Goal: Communication & Community: Answer question/provide support

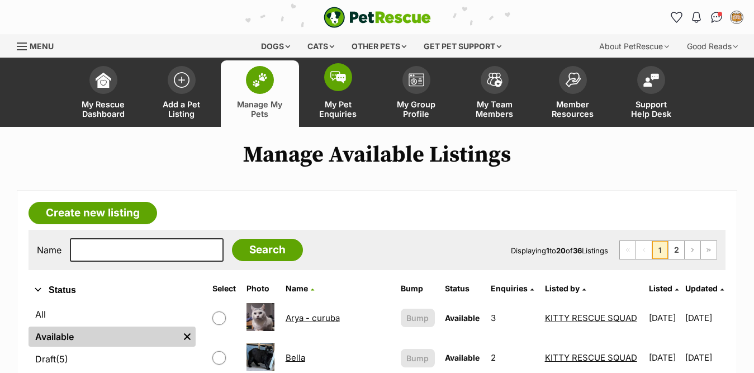
click at [342, 82] on img at bounding box center [339, 77] width 16 height 12
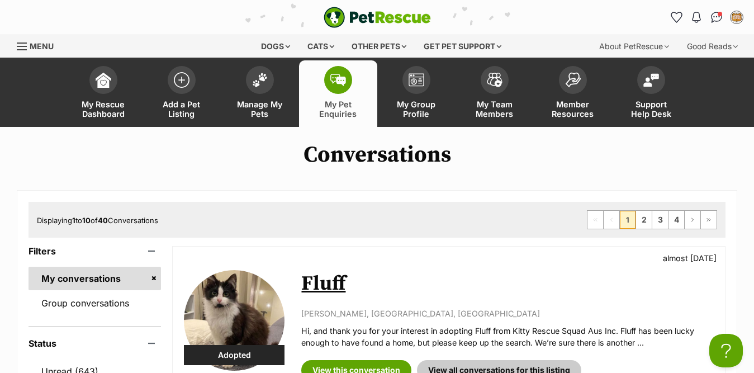
scroll to position [224, 0]
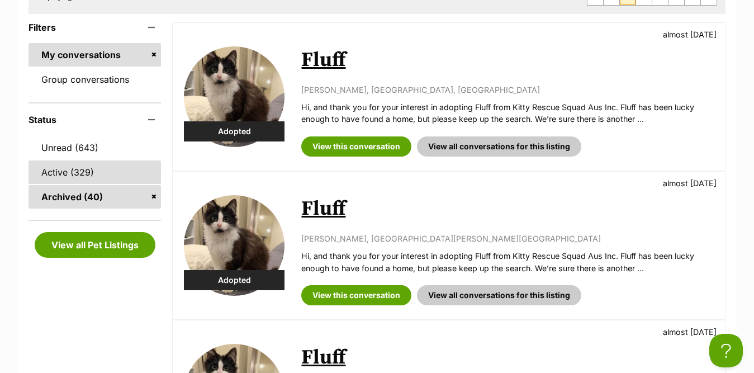
click at [78, 172] on link "Active (329)" at bounding box center [95, 172] width 133 height 23
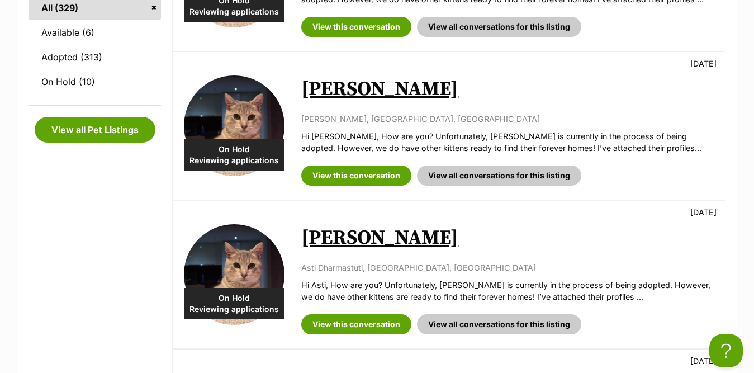
scroll to position [336, 0]
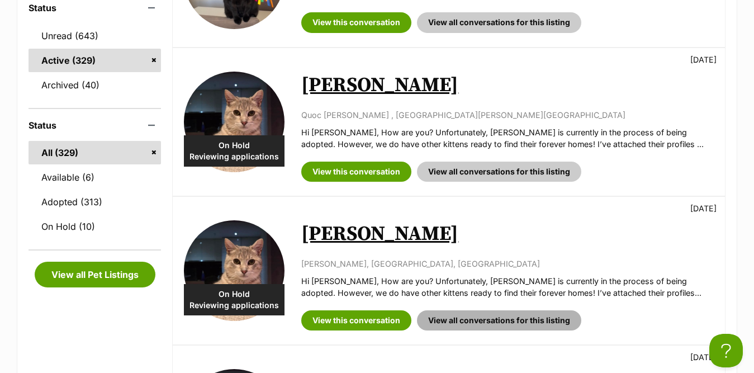
click at [470, 323] on link "View all conversations for this listing" at bounding box center [499, 320] width 164 height 20
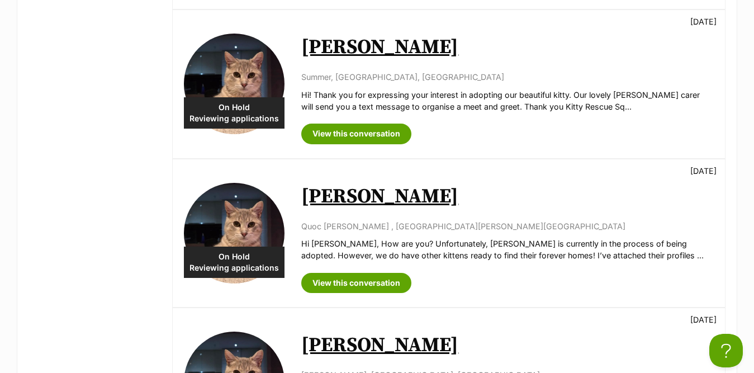
scroll to position [727, 0]
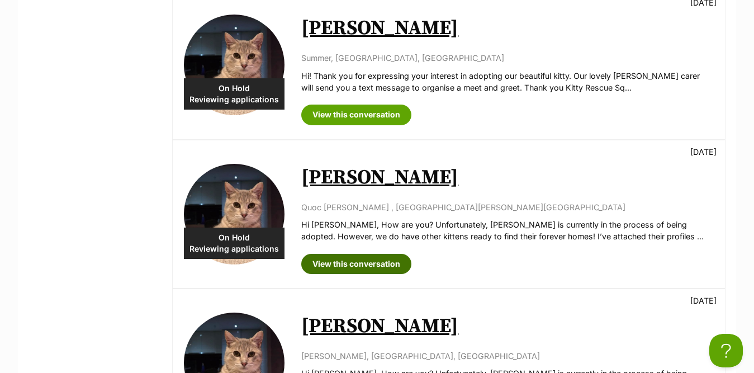
click at [358, 265] on link "View this conversation" at bounding box center [356, 264] width 110 height 20
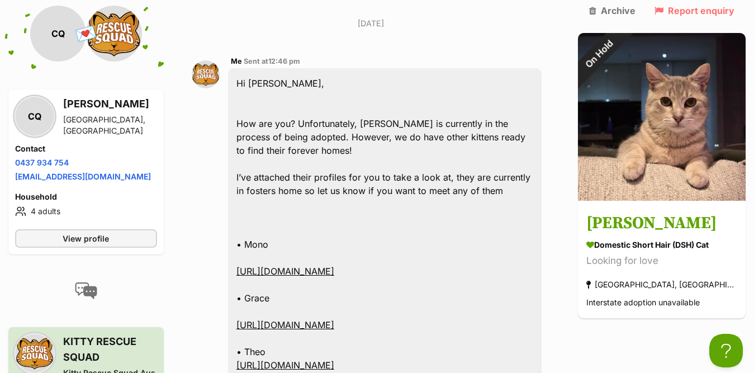
scroll to position [783, 0]
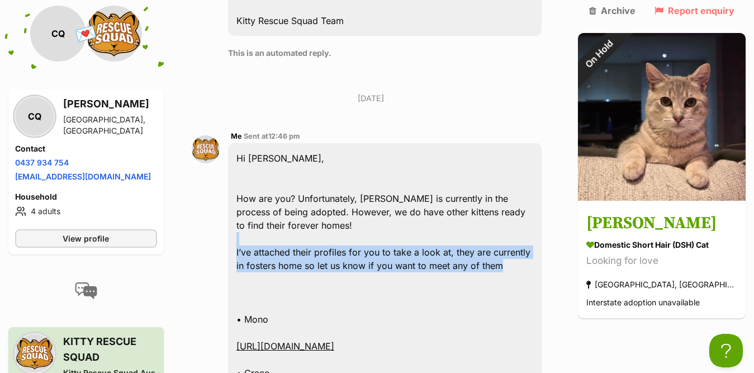
drag, startPoint x: 501, startPoint y: 226, endPoint x: 266, endPoint y: 177, distance: 239.9
click at [278, 191] on div "Hi Cuong, How are you? Unfortunately, Romeo is currently in the process of bein…" at bounding box center [385, 352] width 314 height 419
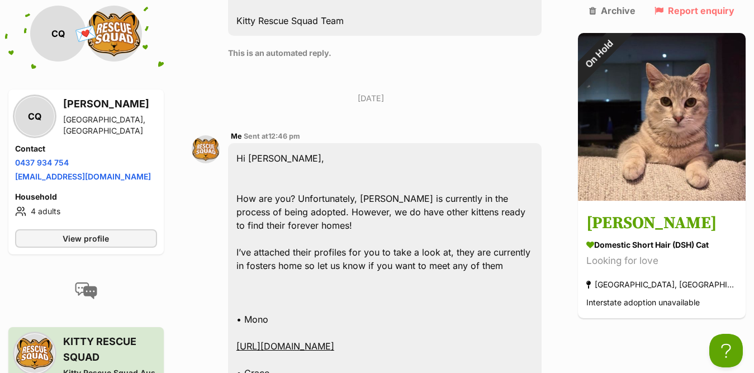
drag, startPoint x: 262, startPoint y: 172, endPoint x: 255, endPoint y: 168, distance: 7.8
click at [260, 171] on div "Hi Cuong, How are you? Unfortunately, Romeo is currently in the process of bein…" at bounding box center [385, 352] width 314 height 419
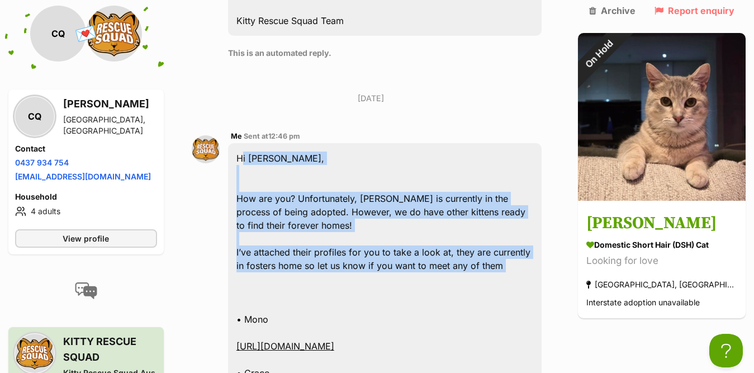
drag, startPoint x: 246, startPoint y: 117, endPoint x: 507, endPoint y: 233, distance: 285.2
click at [507, 233] on div "Hi Cuong, How are you? Unfortunately, Romeo is currently in the process of bein…" at bounding box center [385, 352] width 314 height 419
copy div "Hi Cuong, How are you? Unfortunately, Romeo is currently in the process of bein…"
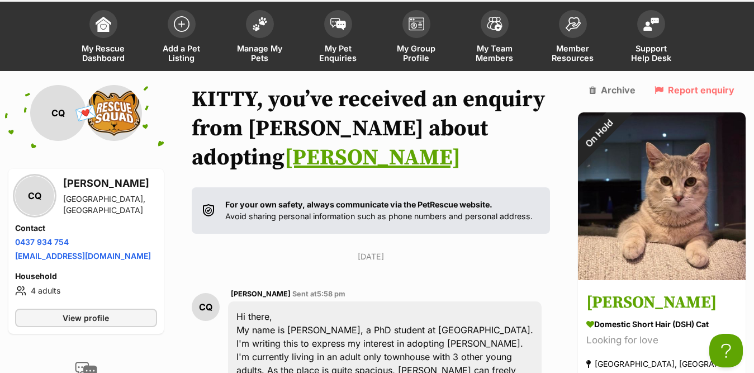
scroll to position [0, 0]
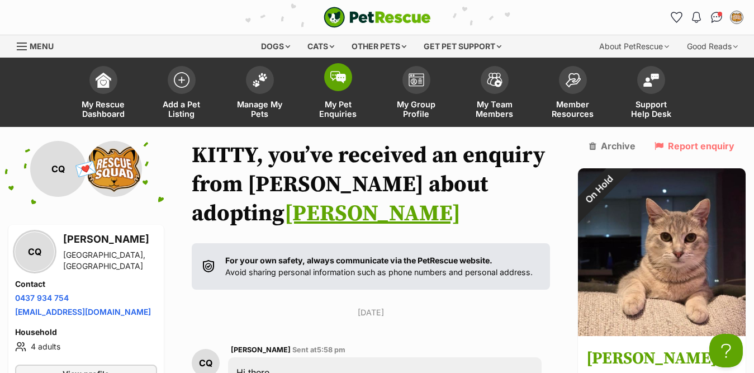
click at [336, 79] on img at bounding box center [339, 77] width 16 height 12
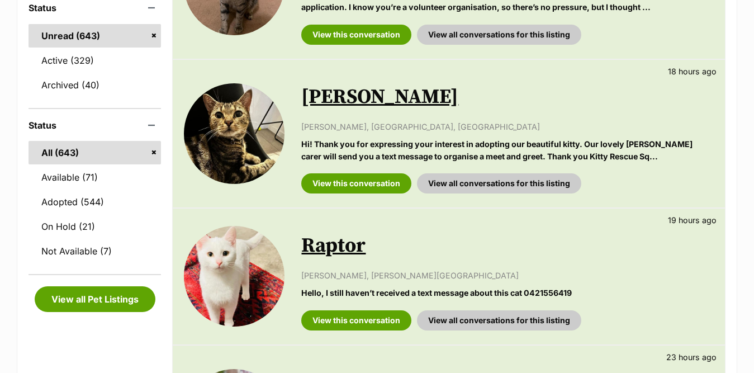
scroll to position [336, 0]
click at [333, 128] on div "Available Emma 18 hours ago Emily Horton, Brunswick West, VIC Hi! Thank you for…" at bounding box center [449, 134] width 553 height 148
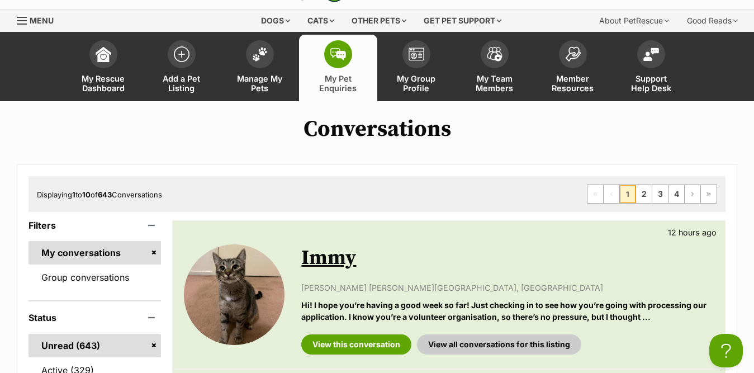
scroll to position [0, 0]
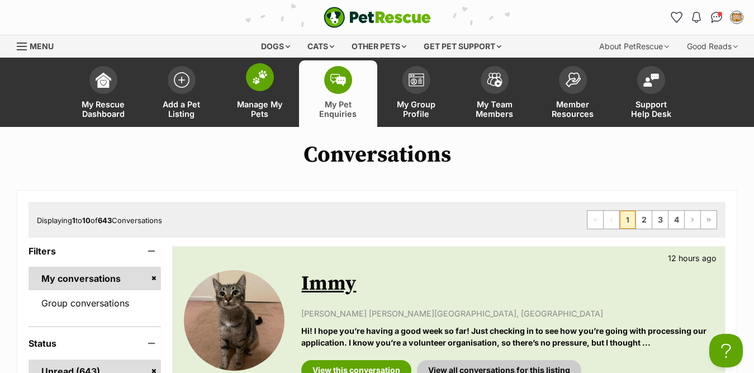
click at [252, 79] on img at bounding box center [260, 77] width 16 height 15
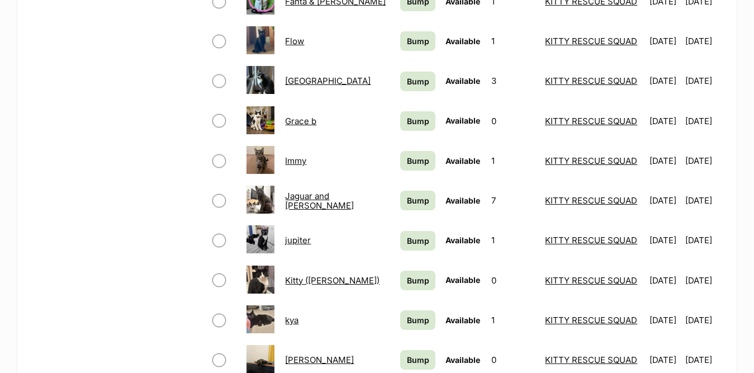
scroll to position [615, 0]
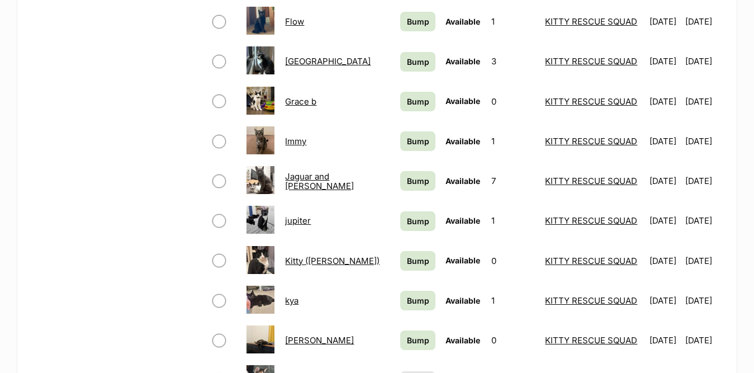
click at [307, 262] on link "Kitty ([PERSON_NAME])" at bounding box center [332, 261] width 95 height 11
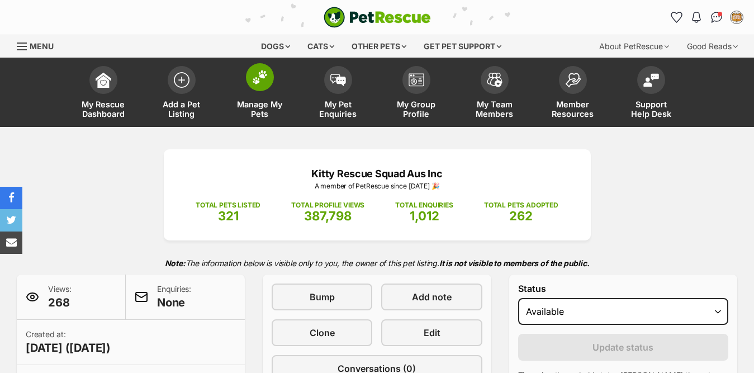
click at [257, 79] on img at bounding box center [260, 77] width 16 height 15
click at [259, 83] on img at bounding box center [260, 77] width 16 height 15
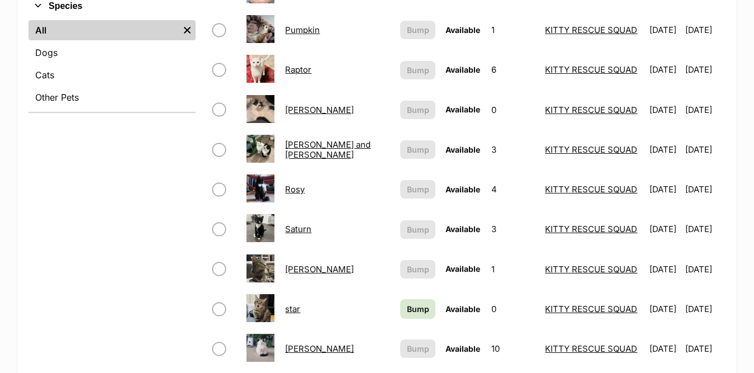
click at [301, 268] on link "simone" at bounding box center [319, 269] width 69 height 11
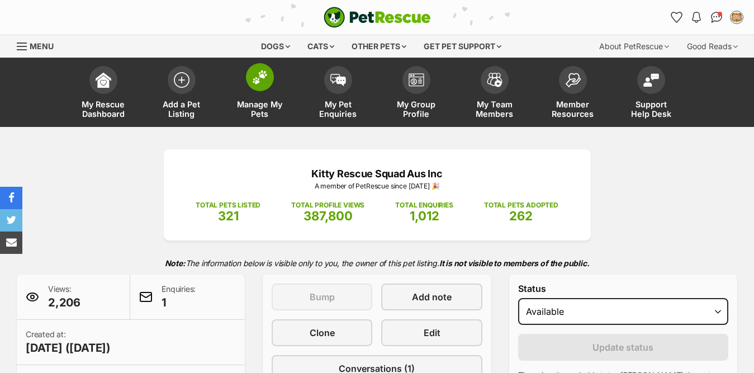
click at [250, 79] on span at bounding box center [260, 77] width 28 height 28
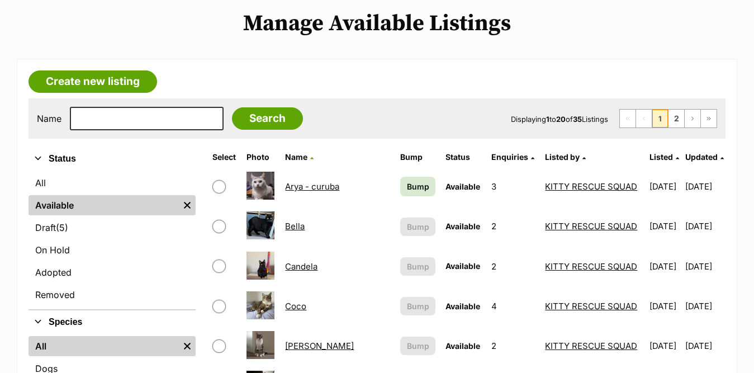
scroll to position [112, 0]
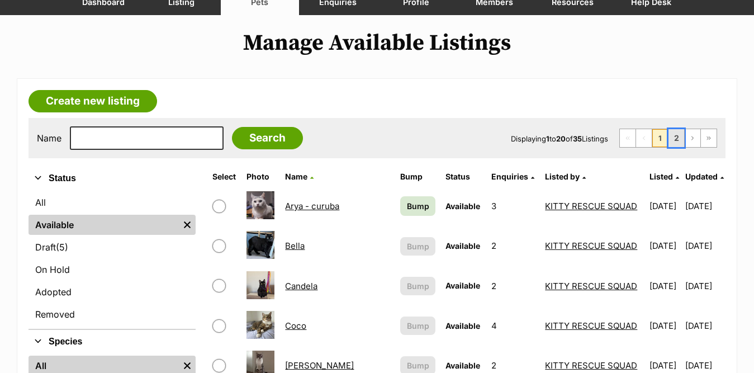
click at [678, 136] on link "2" at bounding box center [677, 138] width 16 height 18
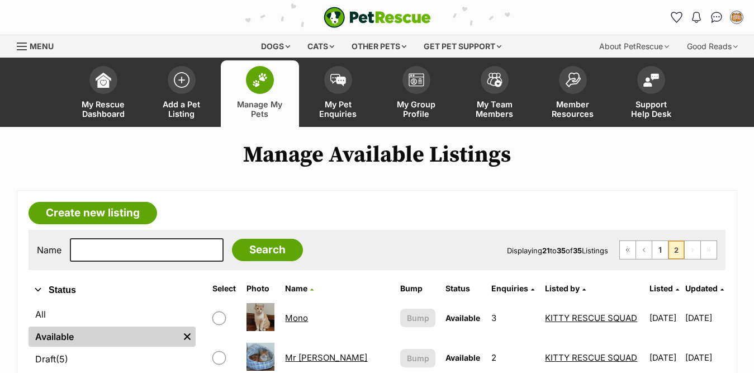
scroll to position [510, 0]
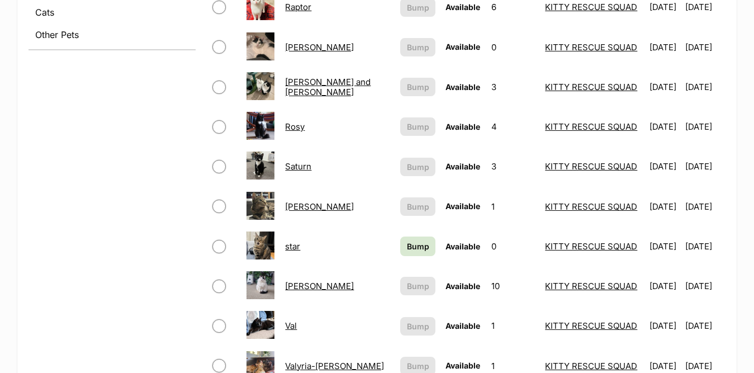
click at [296, 246] on link "star" at bounding box center [292, 246] width 15 height 11
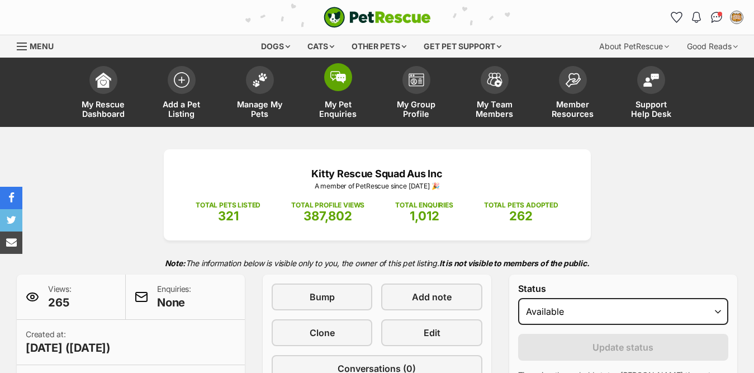
click at [342, 83] on span at bounding box center [338, 77] width 28 height 28
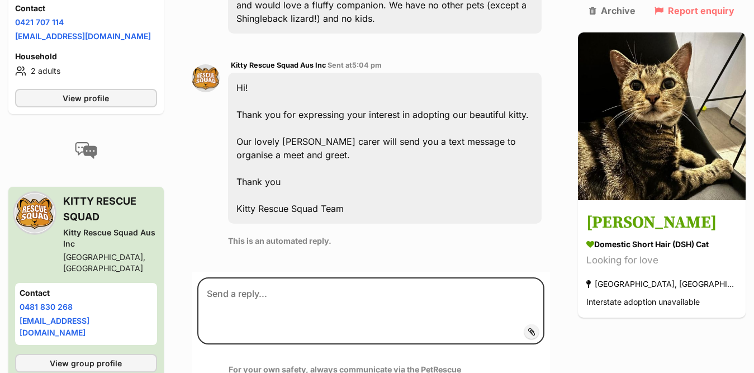
scroll to position [503, 0]
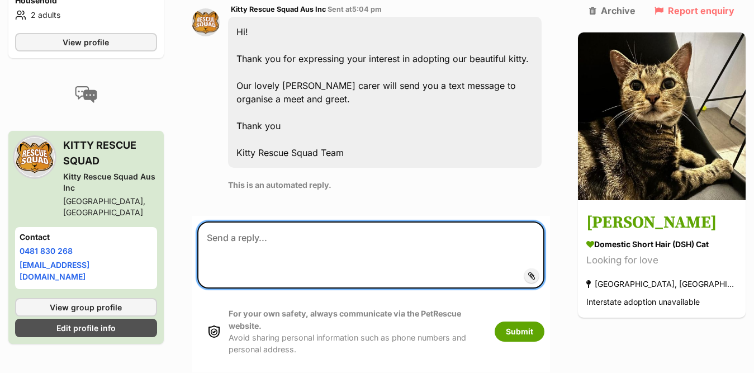
click at [281, 221] on textarea at bounding box center [370, 254] width 347 height 67
paste textarea "Hi Emily, How are you? Unfortunately, Emma is currently in the process of being…"
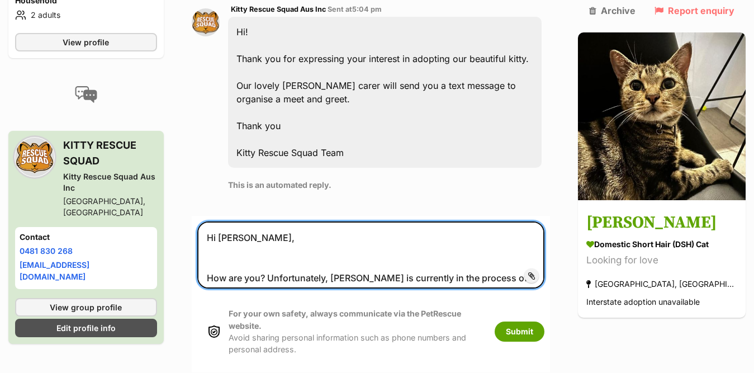
scroll to position [89, 0]
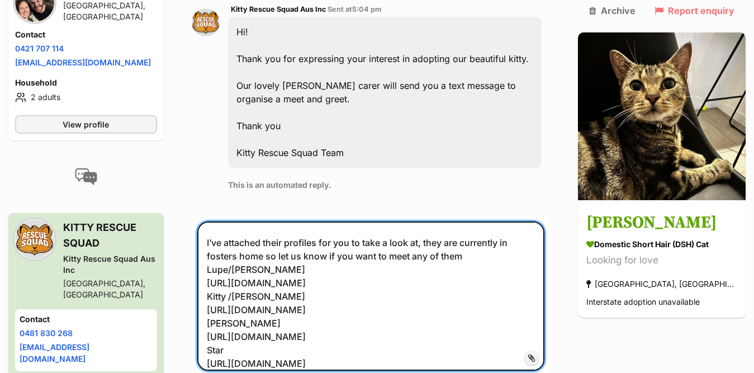
type textarea "Hi Emily, How are you? Unfortunately, Emma is currently in the process of being…"
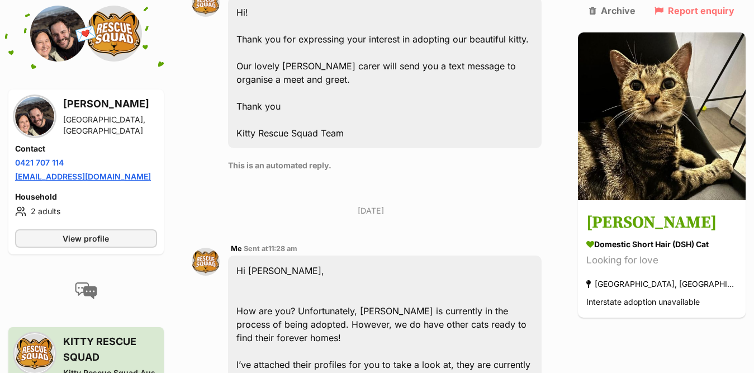
click at [78, 176] on link "[EMAIL_ADDRESS][DOMAIN_NAME]" at bounding box center [83, 177] width 136 height 10
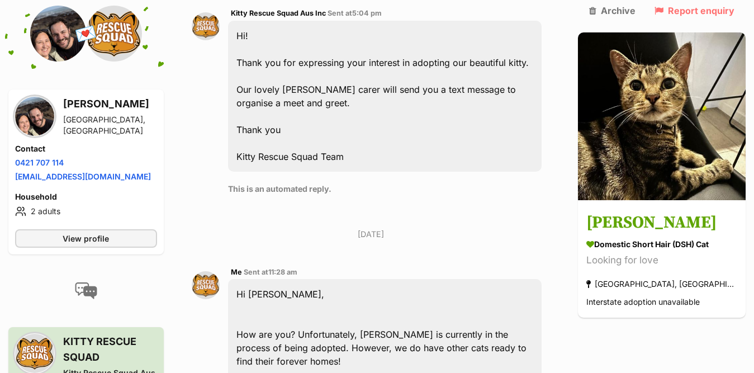
scroll to position [272, 0]
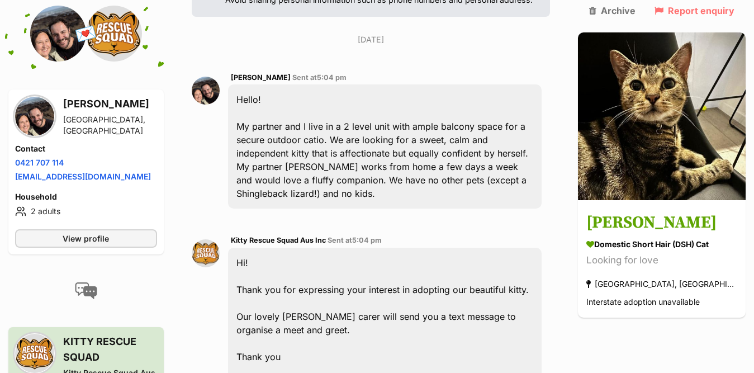
drag, startPoint x: 463, startPoint y: 184, endPoint x: 273, endPoint y: 251, distance: 200.9
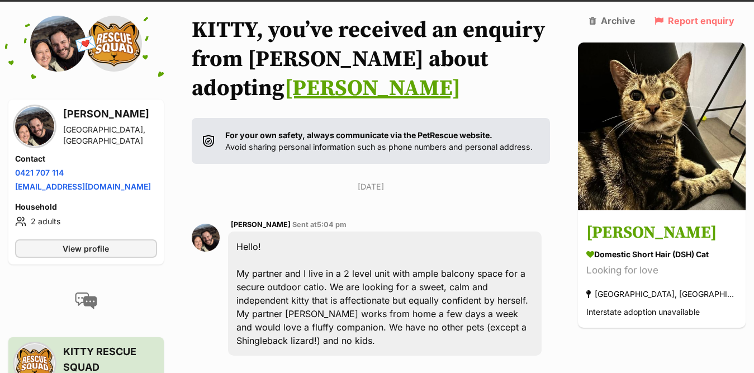
scroll to position [0, 0]
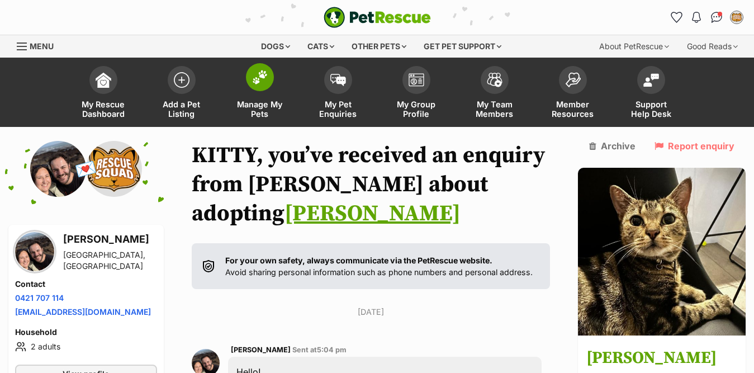
click at [265, 79] on img at bounding box center [260, 77] width 16 height 15
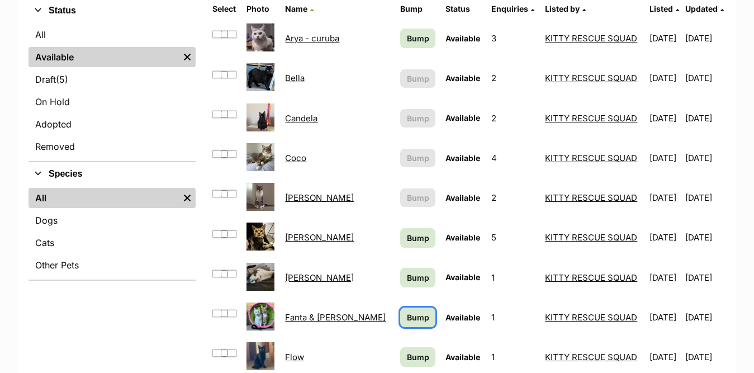
click at [407, 314] on span "Bump" at bounding box center [418, 318] width 22 height 12
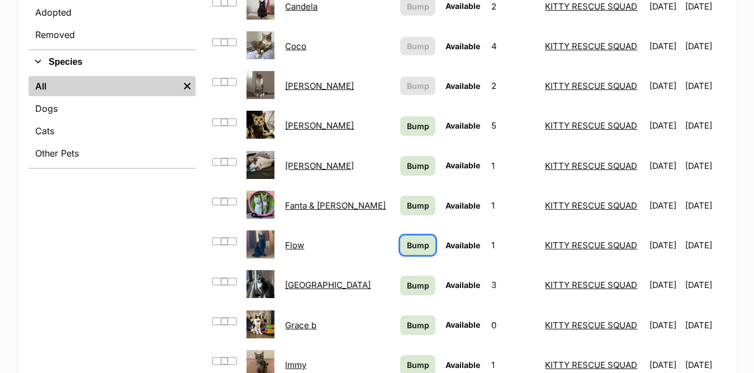
click at [407, 248] on span "Bump" at bounding box center [418, 245] width 22 height 12
click at [407, 288] on span "Bump" at bounding box center [418, 286] width 22 height 12
click at [407, 327] on span "Bump" at bounding box center [418, 325] width 22 height 12
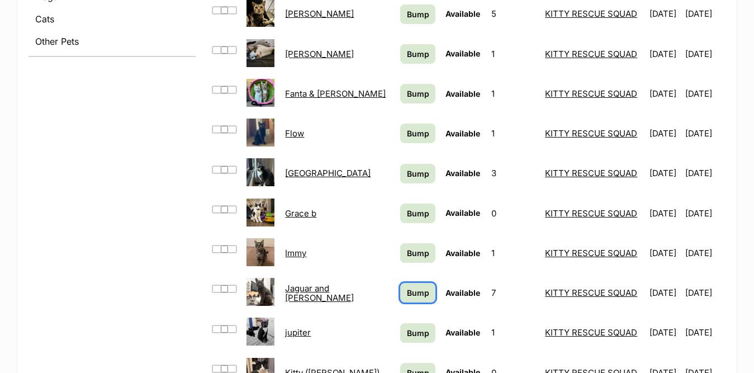
click at [407, 292] on span "Bump" at bounding box center [418, 293] width 22 height 12
click at [407, 252] on span "Bump" at bounding box center [418, 253] width 22 height 12
click at [407, 332] on span "Bump" at bounding box center [418, 333] width 22 height 12
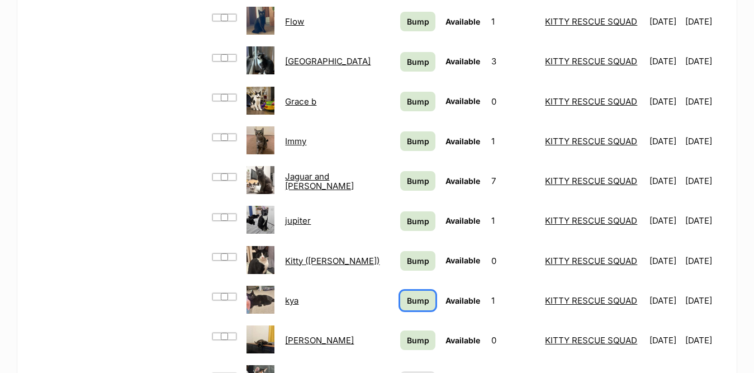
click at [407, 295] on span "Bump" at bounding box center [418, 301] width 22 height 12
click at [407, 343] on span "Bump" at bounding box center [418, 340] width 22 height 12
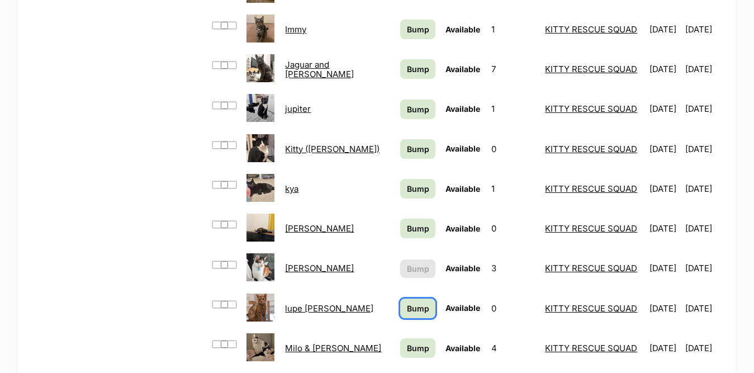
click at [407, 307] on span "Bump" at bounding box center [418, 309] width 22 height 12
click at [407, 353] on span "Bump" at bounding box center [418, 348] width 22 height 12
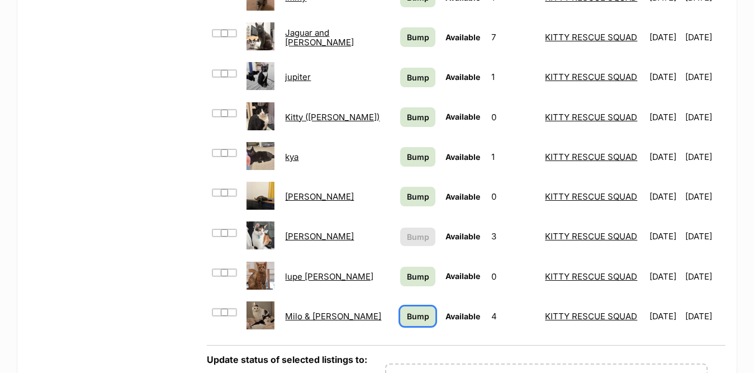
scroll to position [951, 0]
